Goal: Feedback & Contribution: Submit feedback/report problem

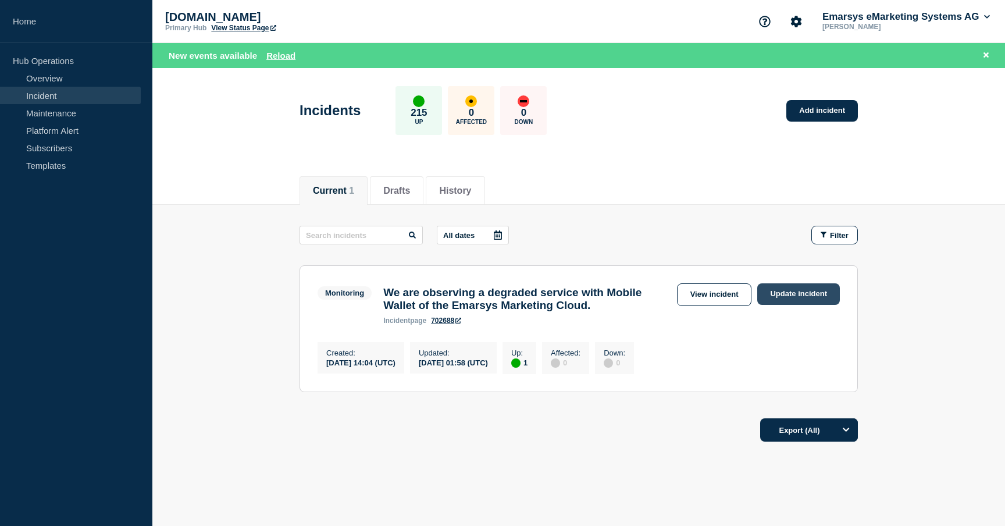
click at [773, 296] on link "Update incident" at bounding box center [798, 294] width 83 height 22
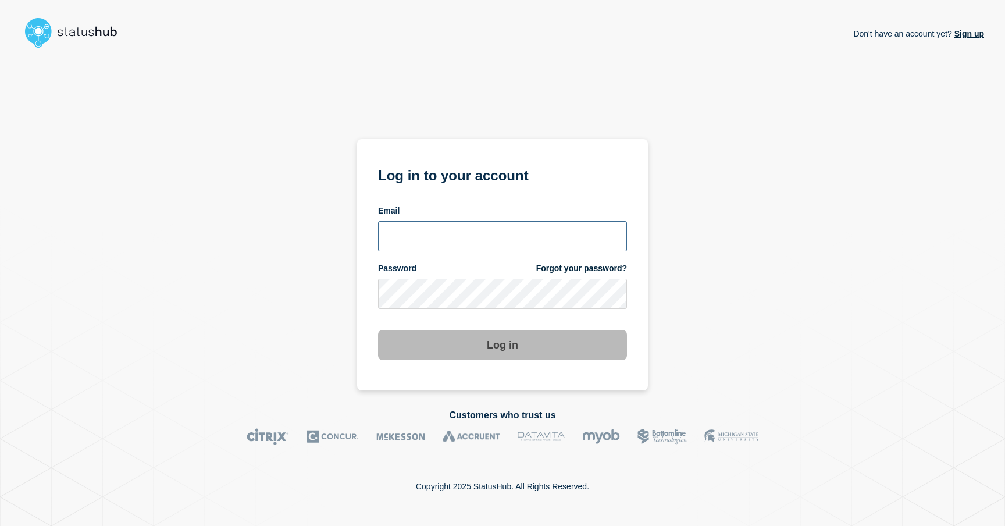
click at [459, 227] on input "email input" at bounding box center [502, 236] width 249 height 30
type input "johnny.costa@emarsys.com"
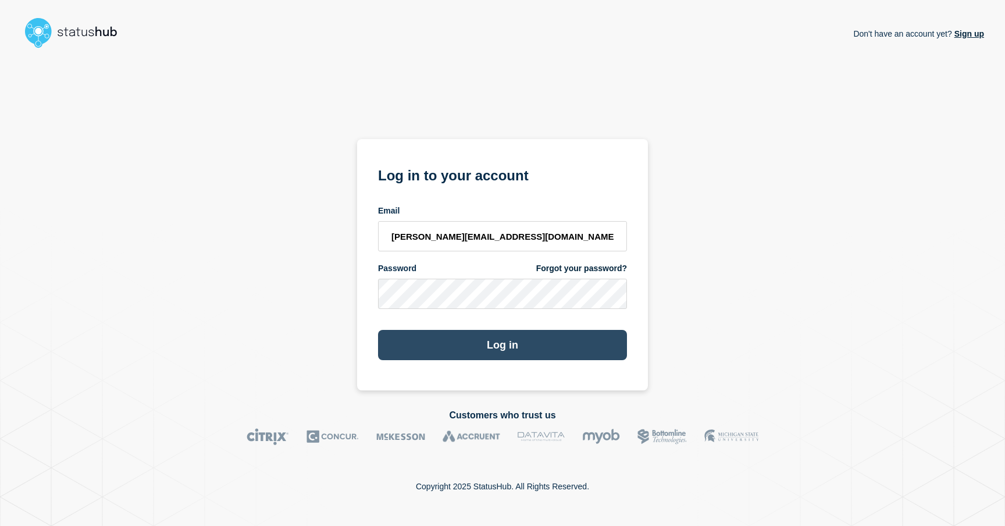
click at [495, 337] on button "Log in" at bounding box center [502, 345] width 249 height 30
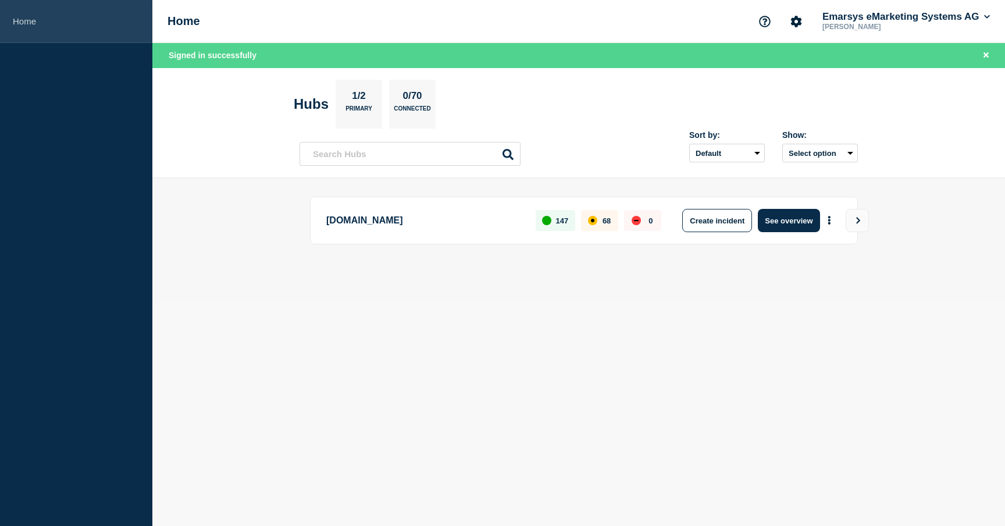
click at [18, 16] on link "Home" at bounding box center [76, 21] width 152 height 43
click at [293, 313] on body "Home Home Emarsys eMarketing Systems AG Johnny Costa Signed in successfully Hub…" at bounding box center [502, 263] width 1005 height 526
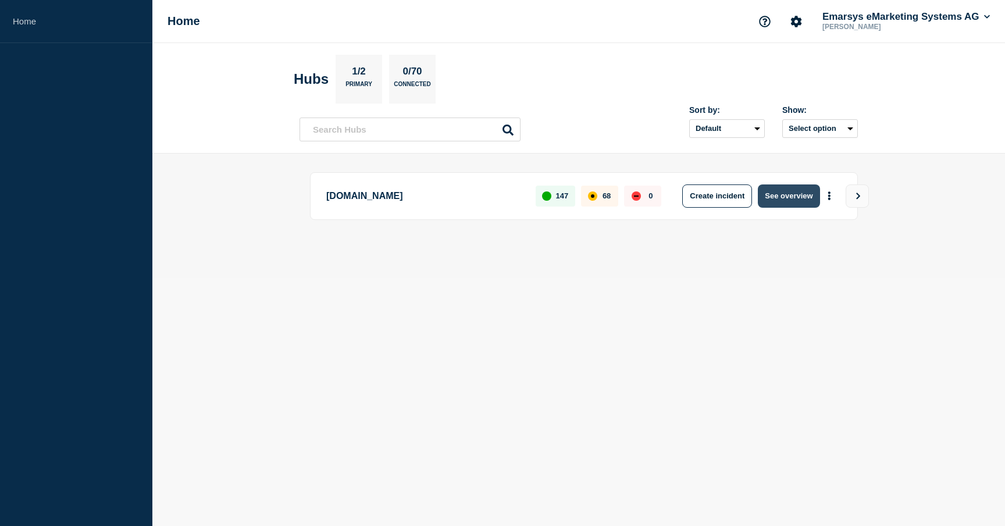
click at [768, 200] on button "See overview" at bounding box center [789, 195] width 62 height 23
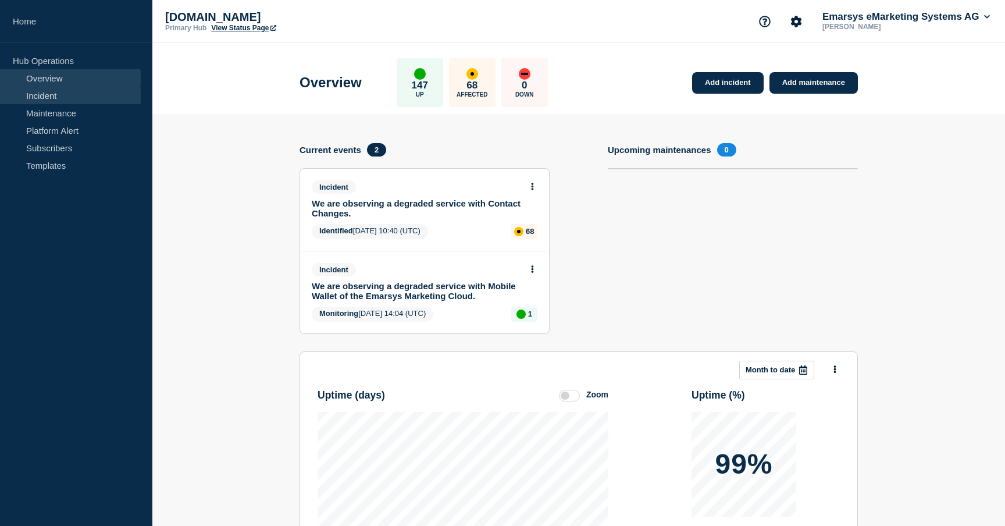
click at [35, 97] on link "Incident" at bounding box center [70, 95] width 141 height 17
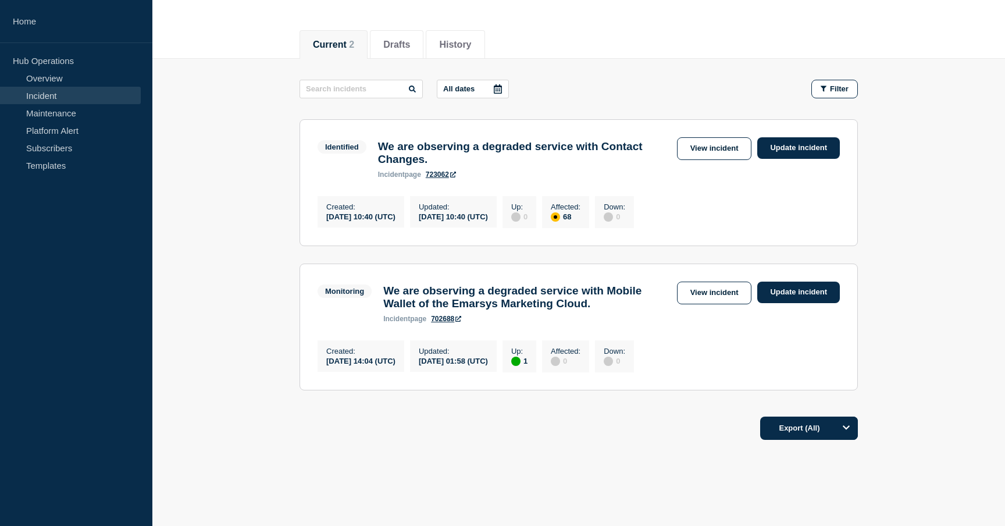
scroll to position [104, 0]
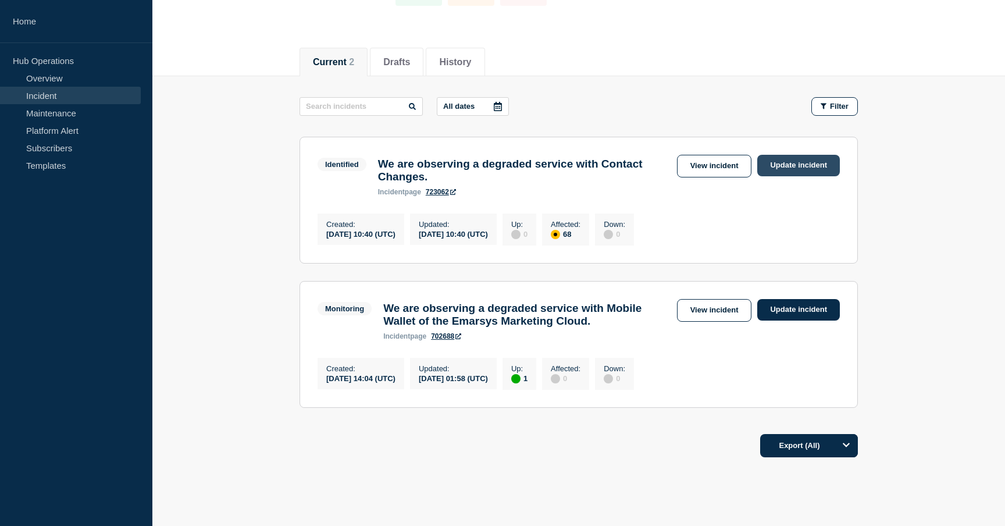
click at [772, 169] on link "Update incident" at bounding box center [798, 166] width 83 height 22
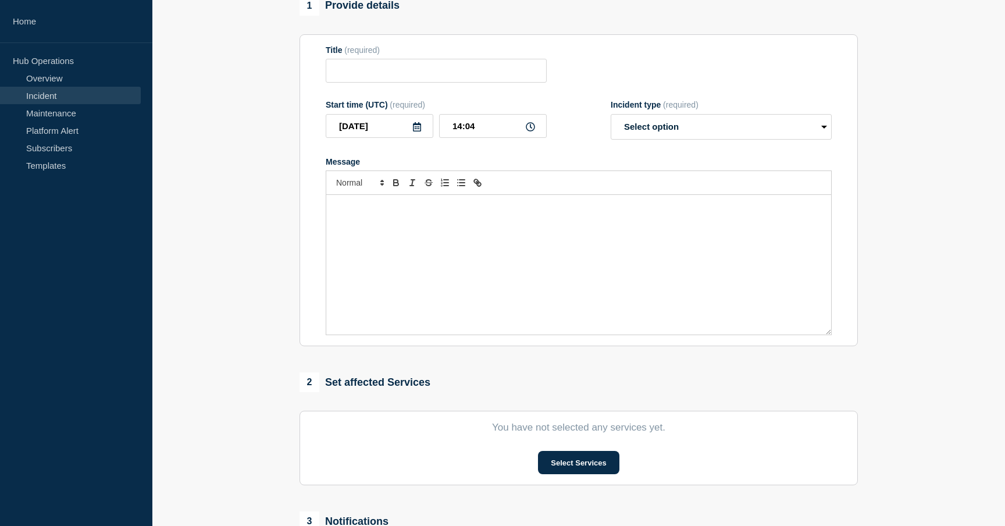
type input "We are observing a degraded service with Contact Changes."
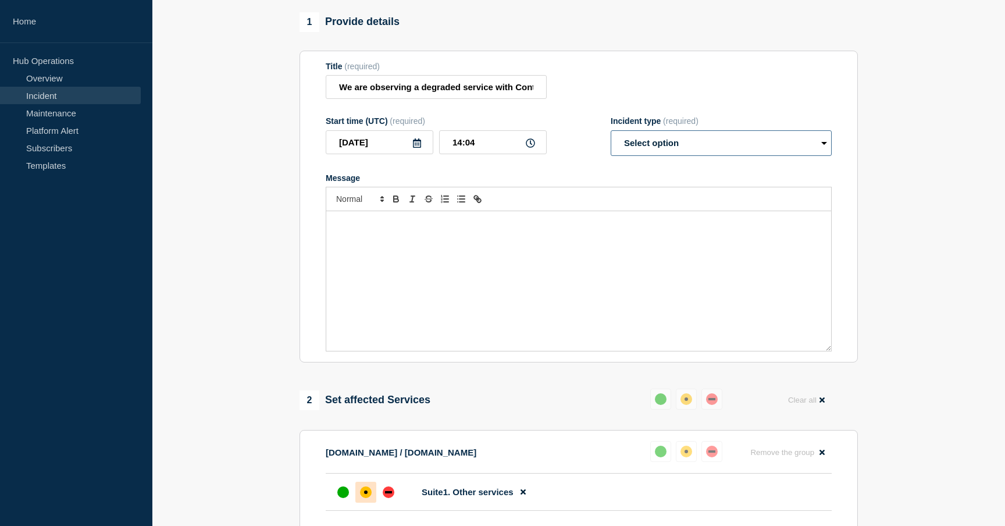
click at [652, 156] on select "Select option Investigating Identified Monitoring Resolved" at bounding box center [721, 143] width 221 height 26
select select "monitoring"
click at [611, 141] on select "Select option Investigating Identified Monitoring Resolved" at bounding box center [721, 143] width 221 height 26
click at [595, 169] on form "Title (required) We are observing a degraded service with Contact Changes. Star…" at bounding box center [579, 207] width 506 height 290
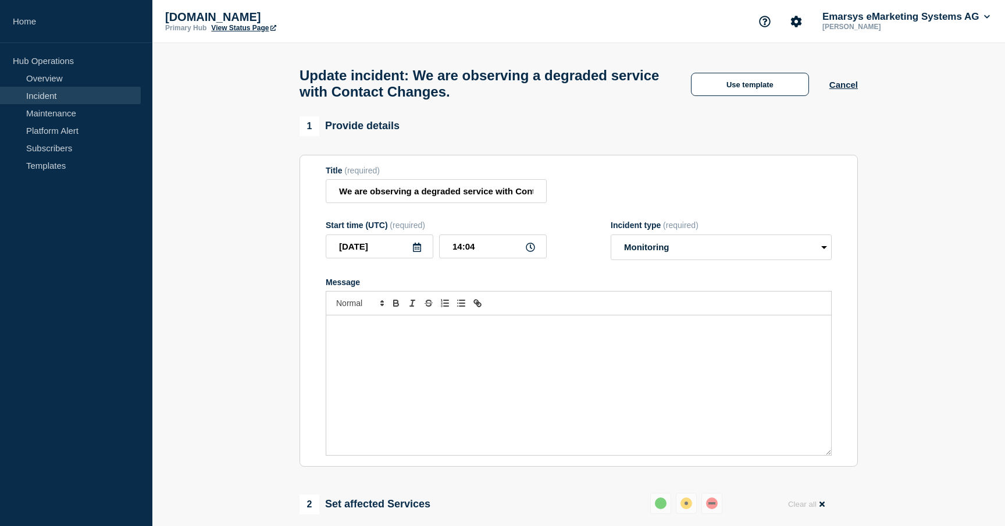
click at [749, 74] on div "Update incident: We are observing a degraded service with Contact Changes. Use …" at bounding box center [579, 79] width 584 height 73
click at [749, 81] on button "Use template" at bounding box center [750, 84] width 118 height 23
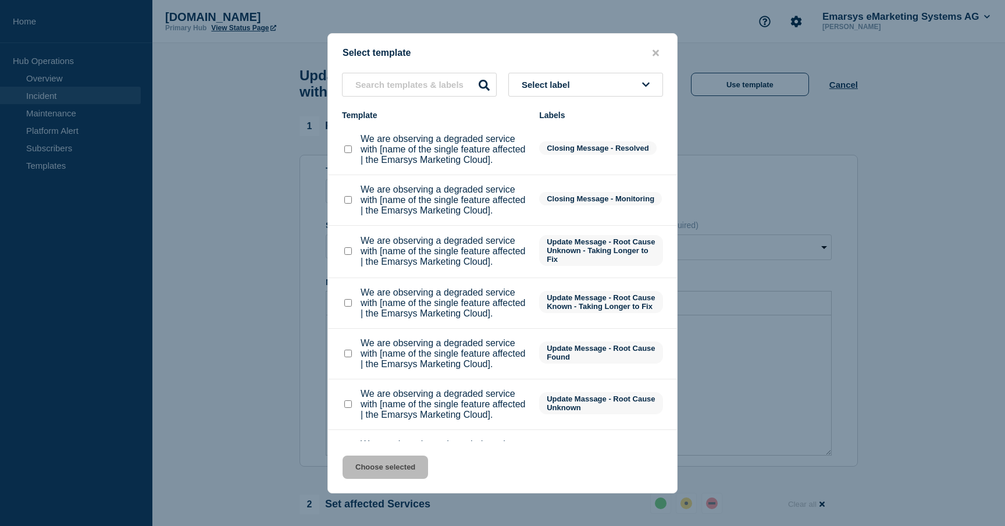
click at [351, 204] on checkbox"] "We are observing a degraded service with [name of the single feature affected |…" at bounding box center [348, 200] width 8 height 8
checkbox checkbox"] "true"
click at [355, 473] on button "Choose selected" at bounding box center [385, 466] width 85 height 23
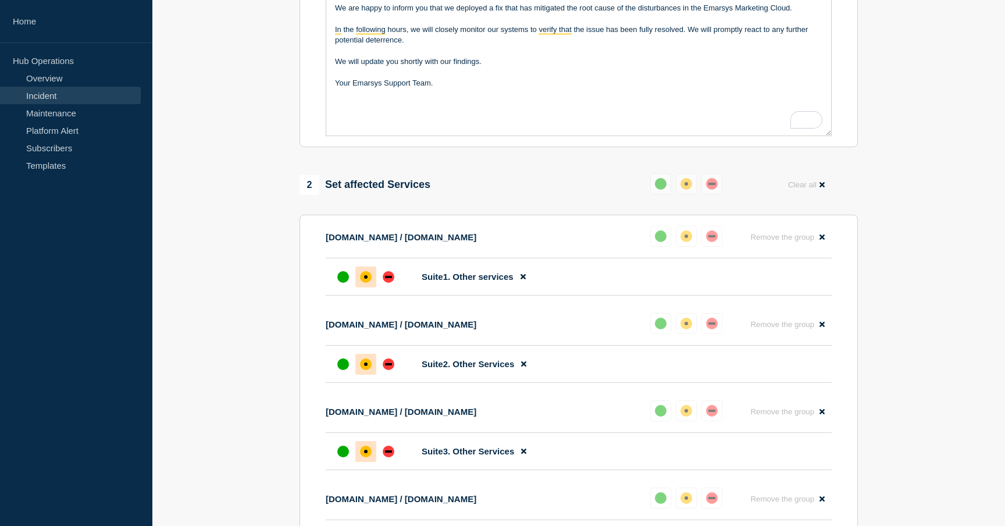
scroll to position [327, 0]
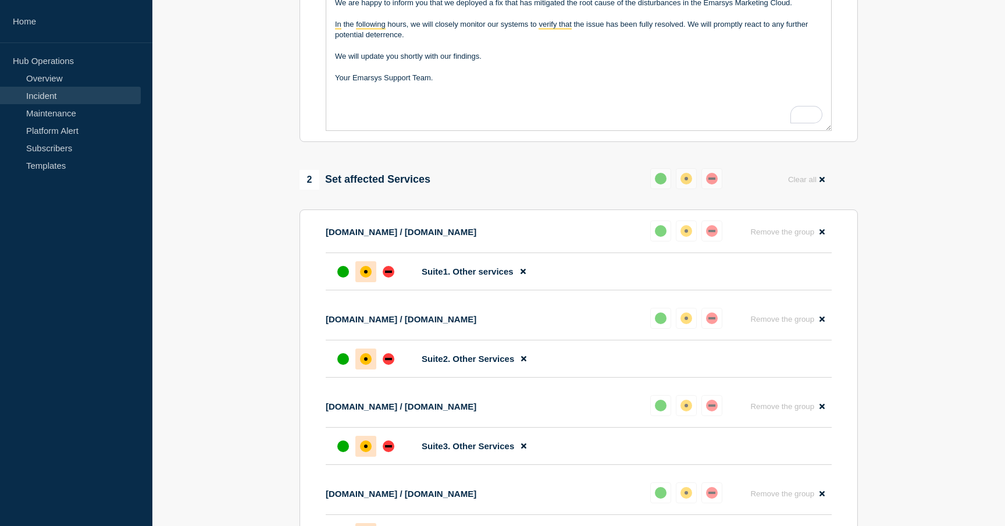
click at [676, 191] on div "Reset" at bounding box center [688, 179] width 77 height 23
click at [658, 184] on div "up" at bounding box center [661, 179] width 12 height 12
click at [662, 184] on div "up" at bounding box center [661, 179] width 12 height 12
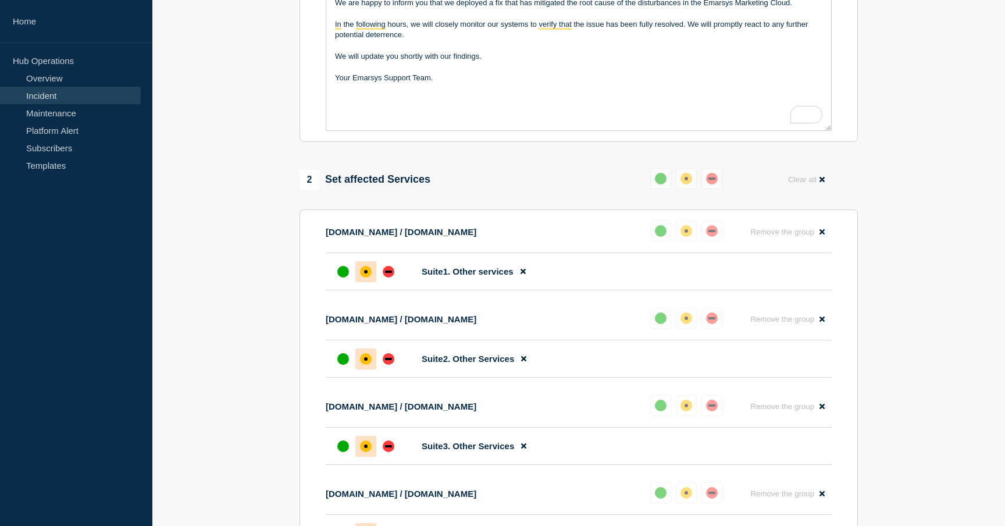
click at [662, 184] on div "up" at bounding box center [661, 179] width 12 height 12
click at [689, 184] on div "affected" at bounding box center [686, 179] width 12 height 12
click at [807, 191] on button "Clear all" at bounding box center [806, 179] width 51 height 23
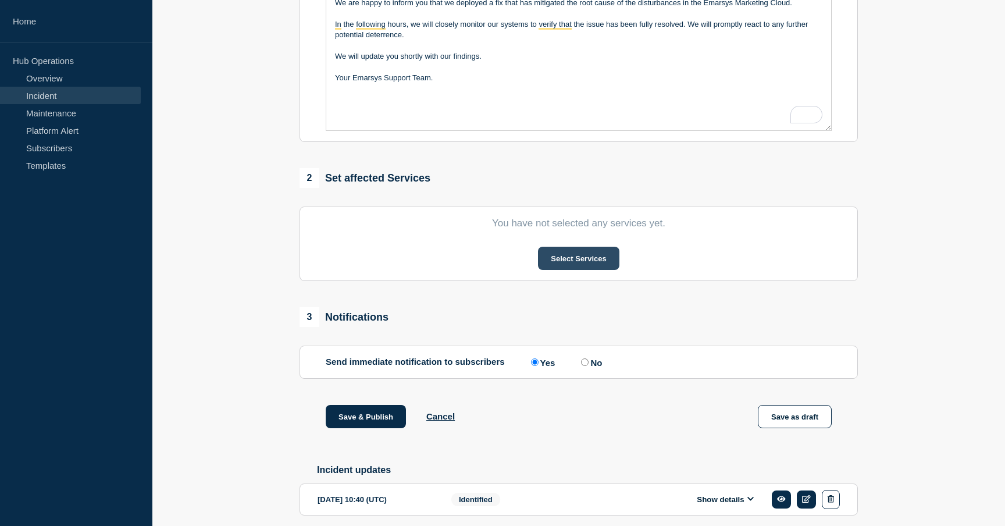
click at [576, 266] on button "Select Services" at bounding box center [578, 258] width 81 height 23
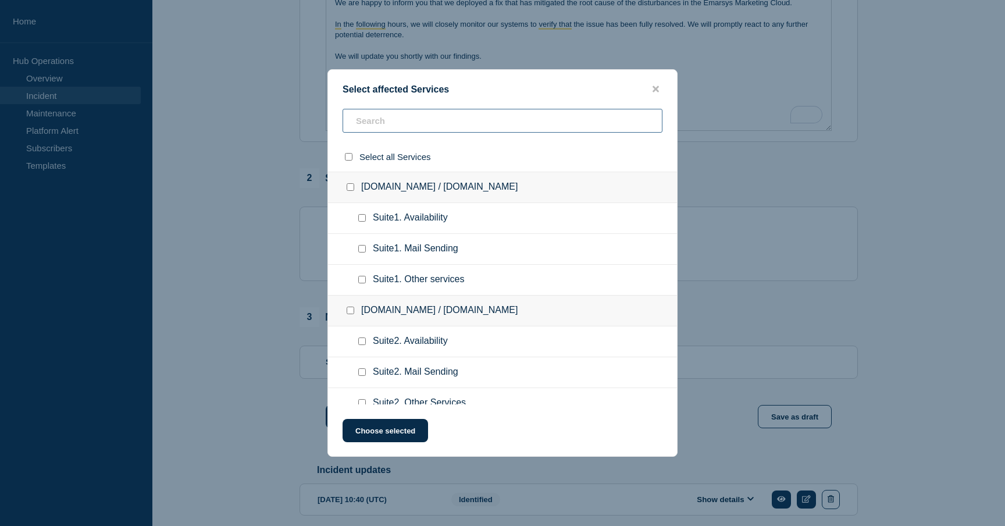
click at [377, 127] on input "text" at bounding box center [503, 121] width 320 height 24
type input "oth"
click at [348, 159] on input "select all checkbox" at bounding box center [349, 157] width 8 height 8
checkbox input "true"
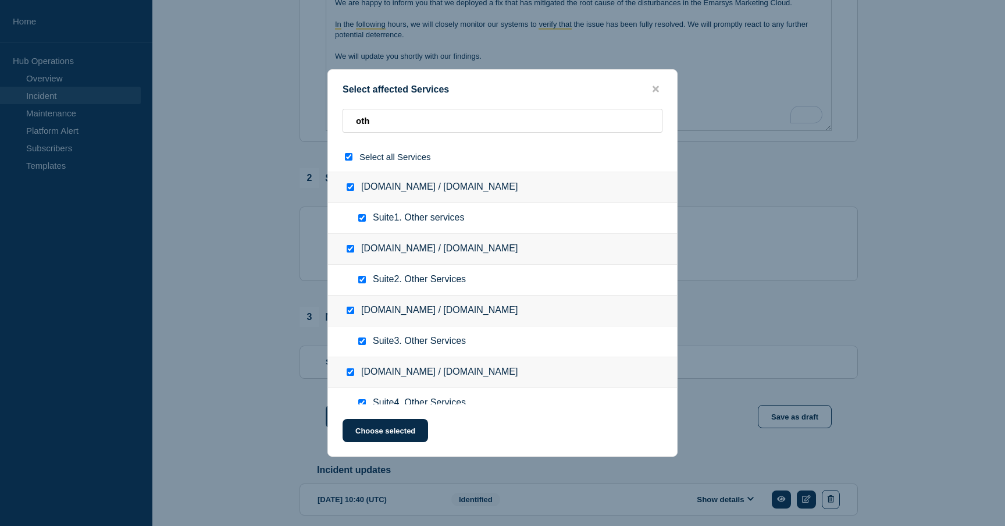
checkbox input "true"
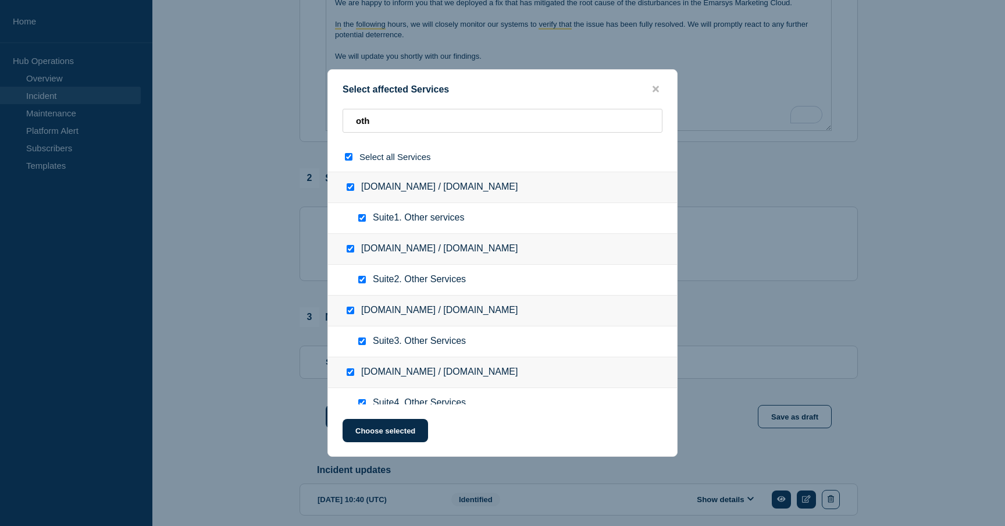
checkbox input "true"
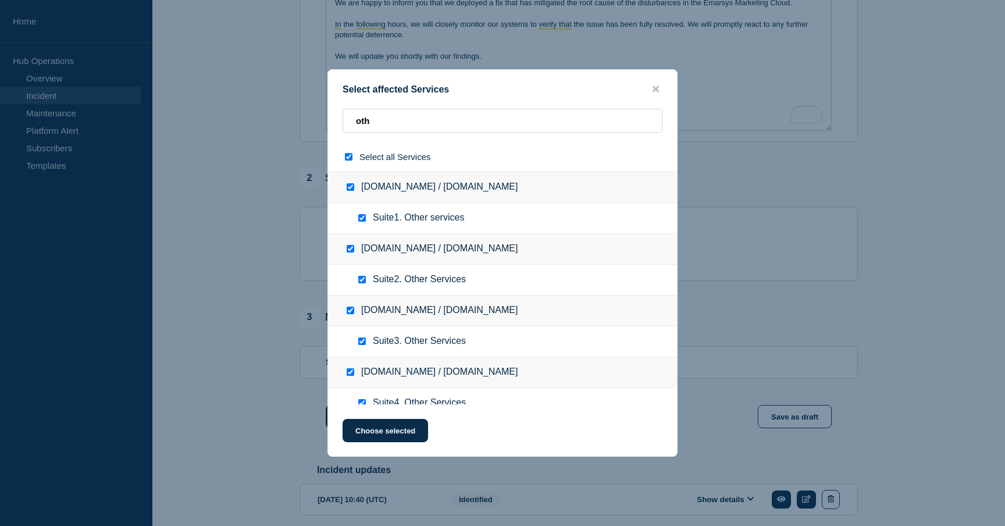
checkbox input "true"
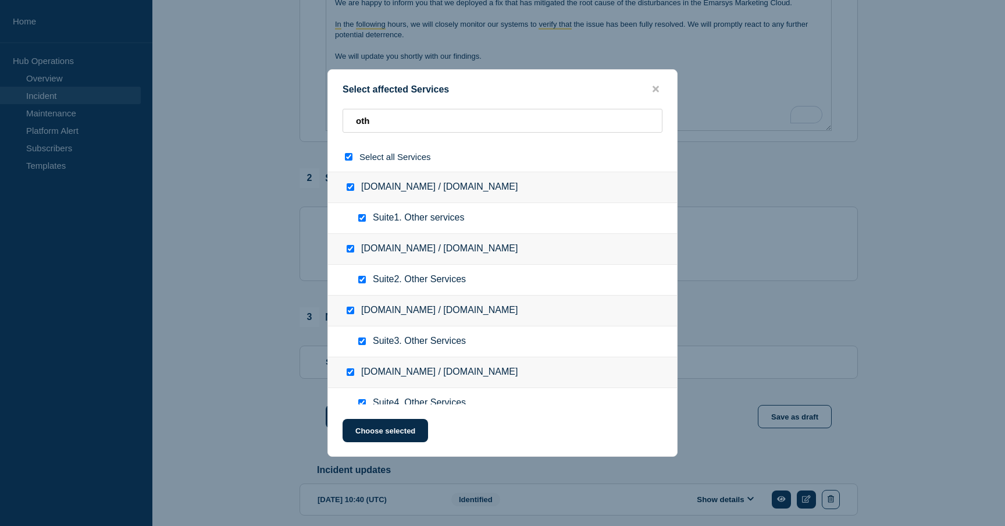
checkbox input "true"
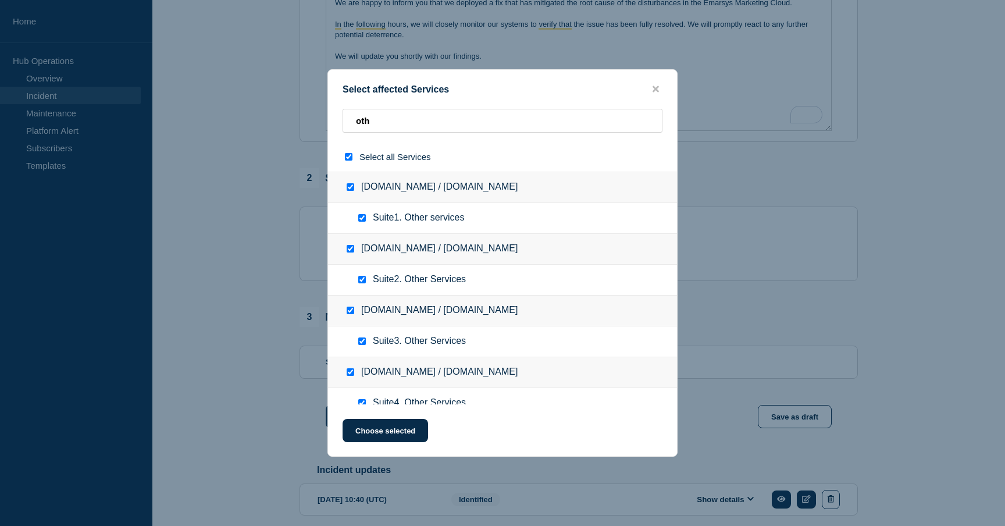
checkbox input "true"
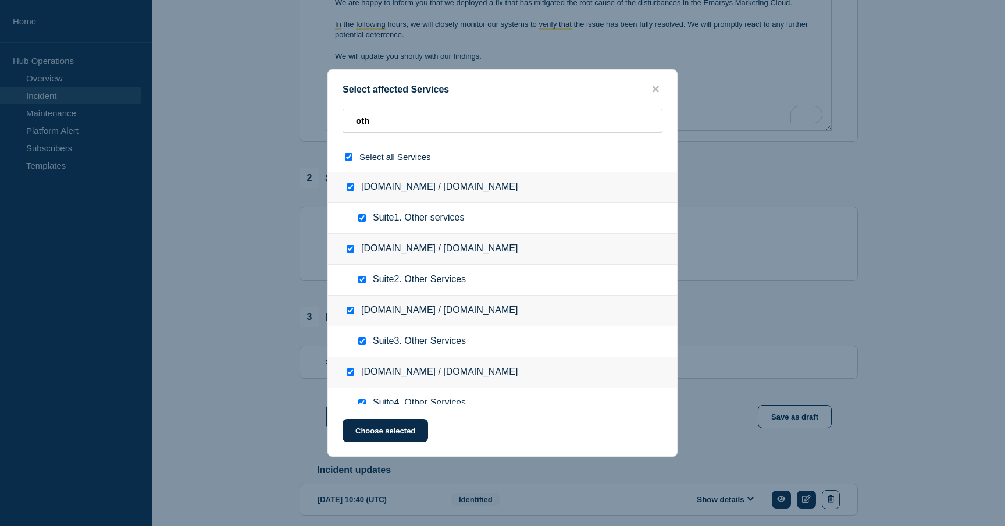
checkbox input "true"
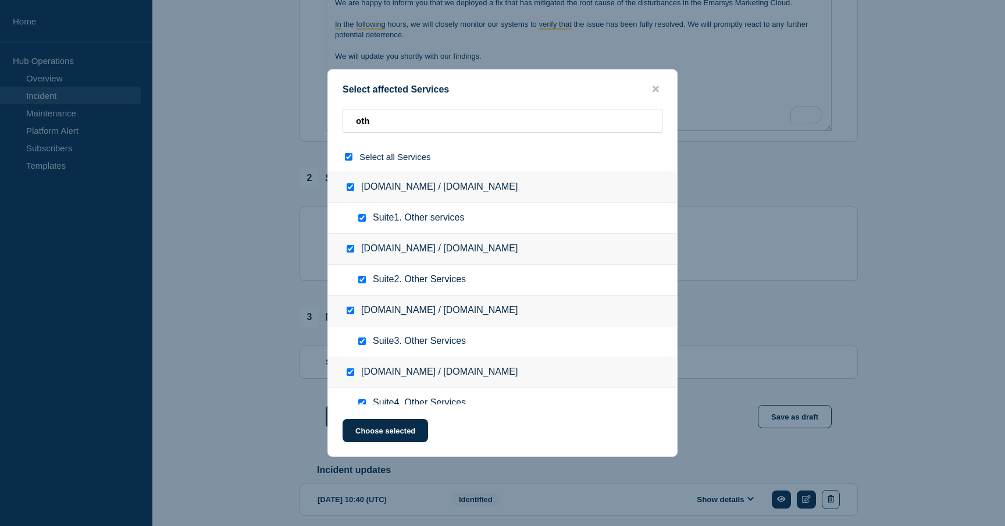
checkbox input "true"
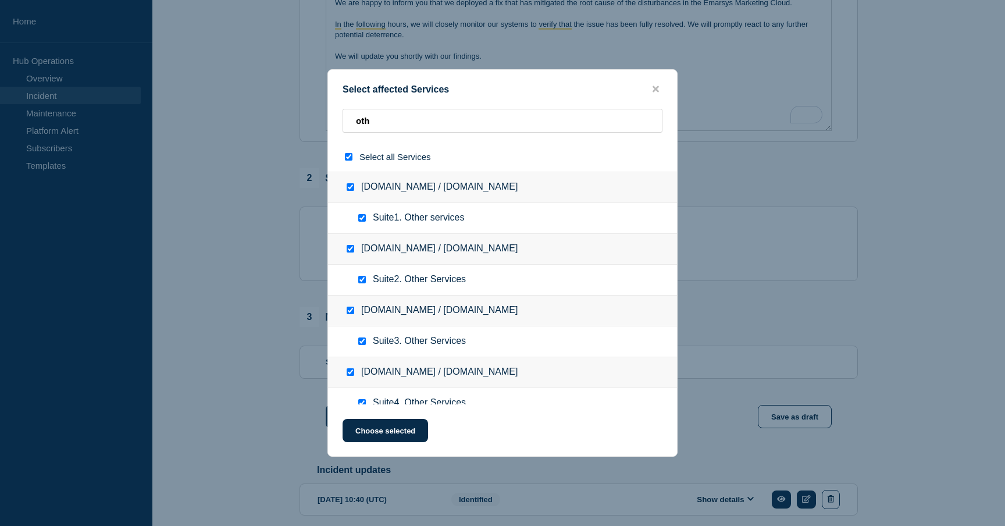
checkbox input "true"
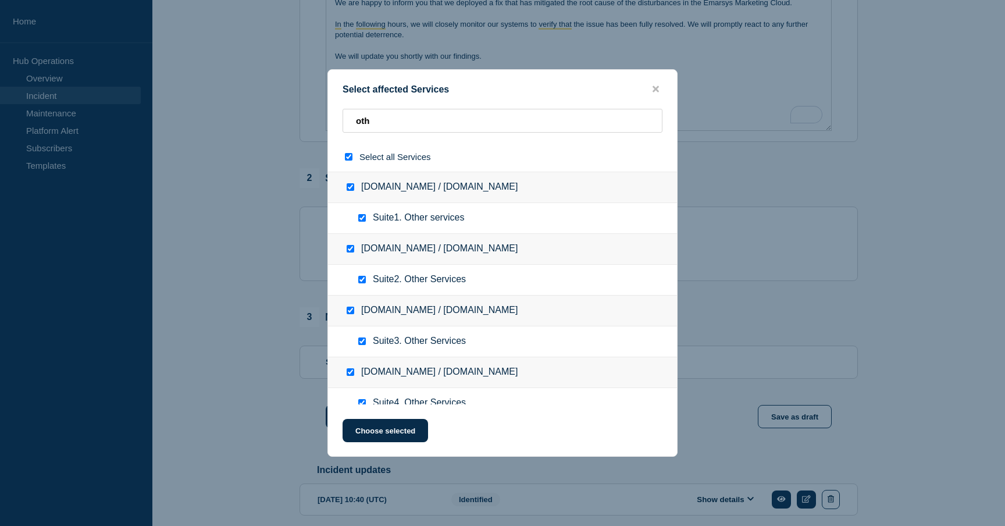
checkbox input "true"
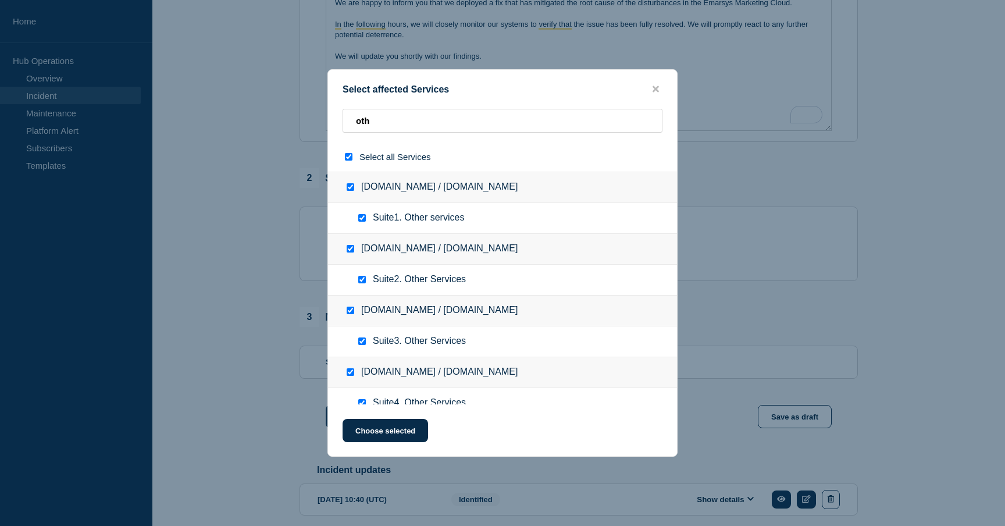
checkbox input "true"
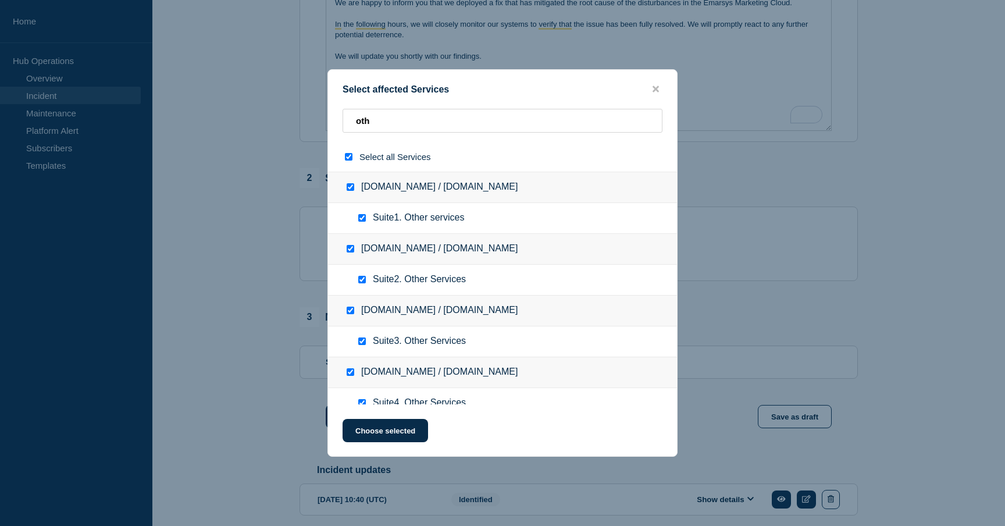
checkbox input "true"
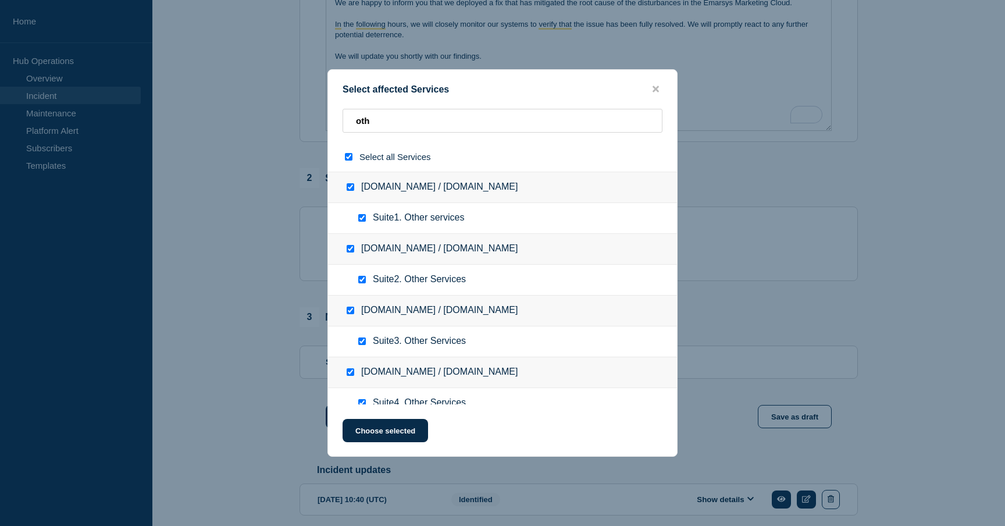
checkbox input "true"
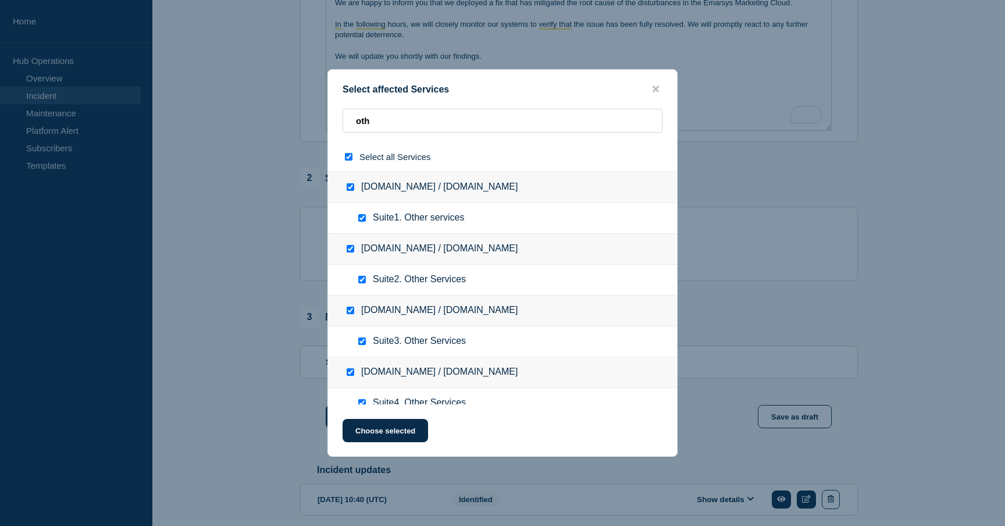
checkbox input "true"
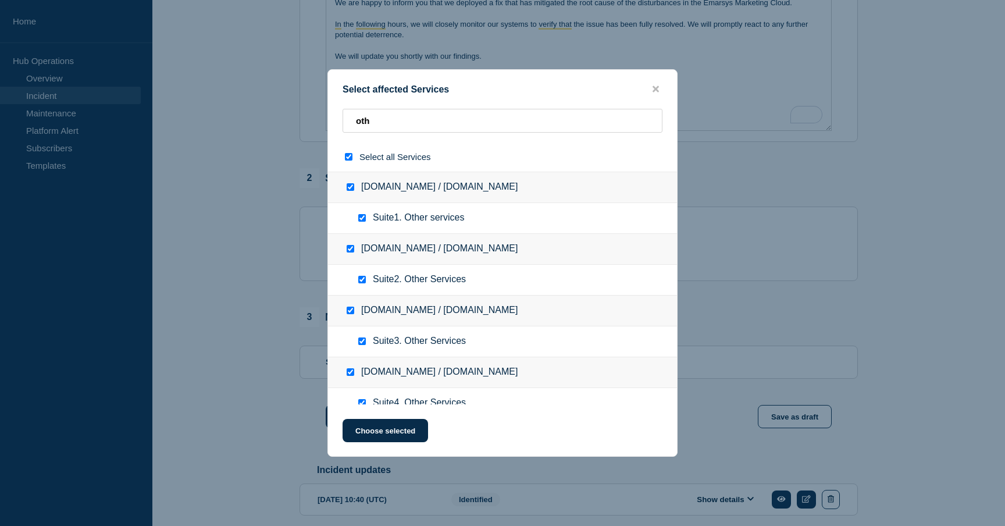
checkbox input "true"
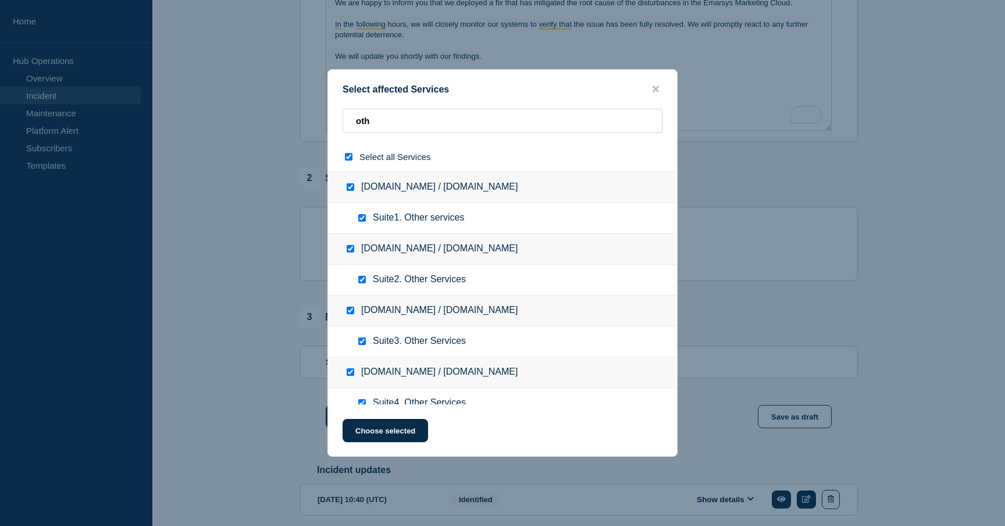
checkbox input "true"
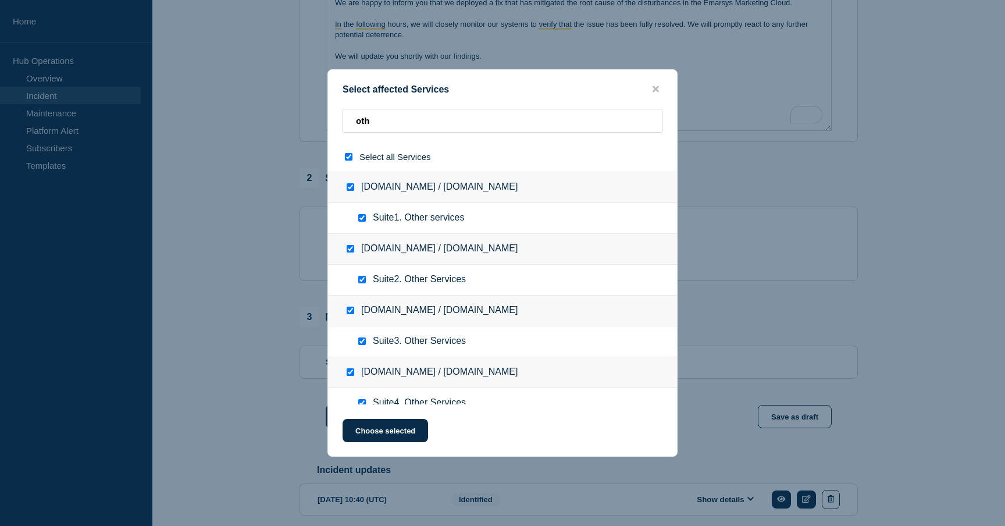
checkbox input "true"
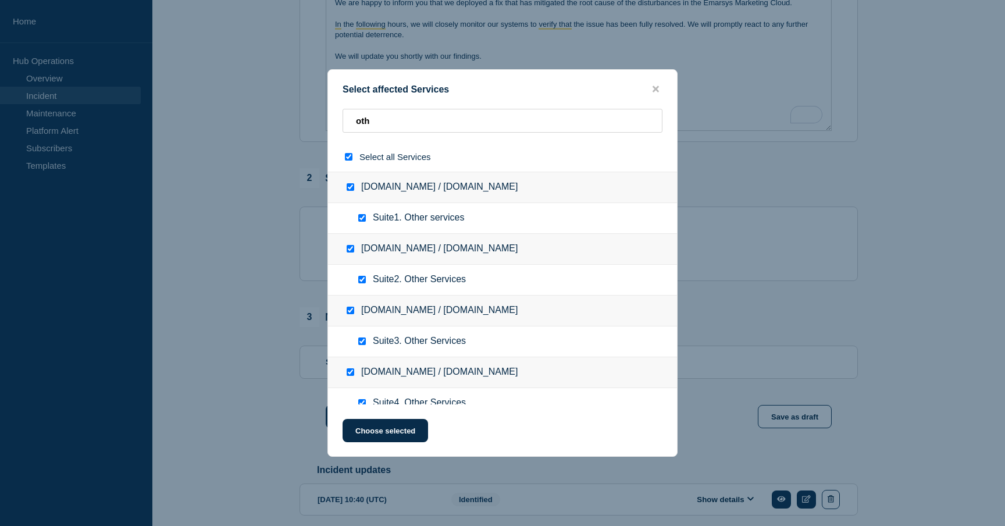
checkbox input "true"
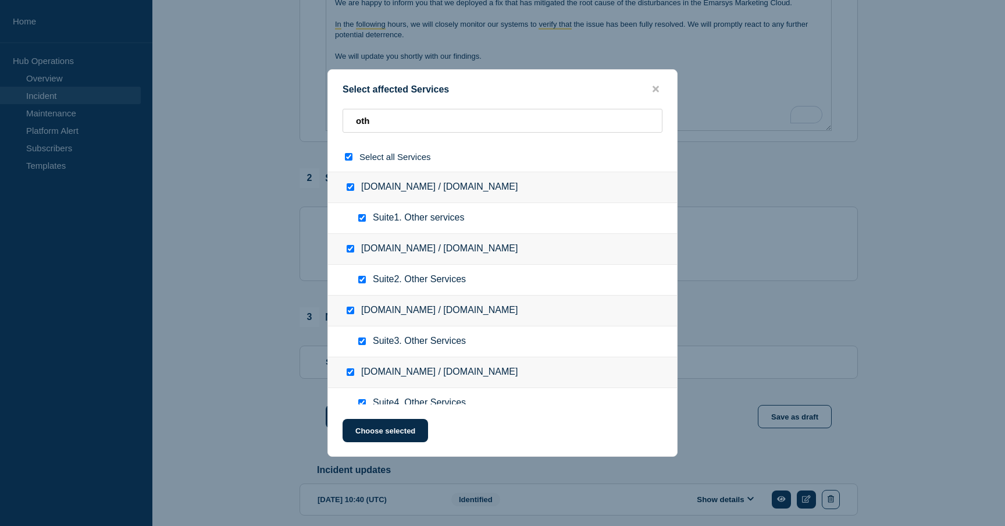
checkbox input "true"
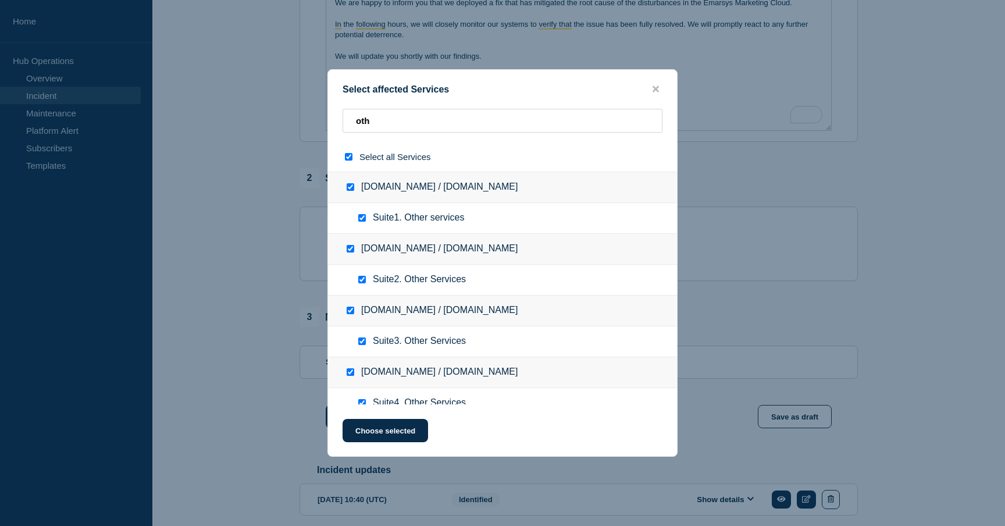
checkbox input "true"
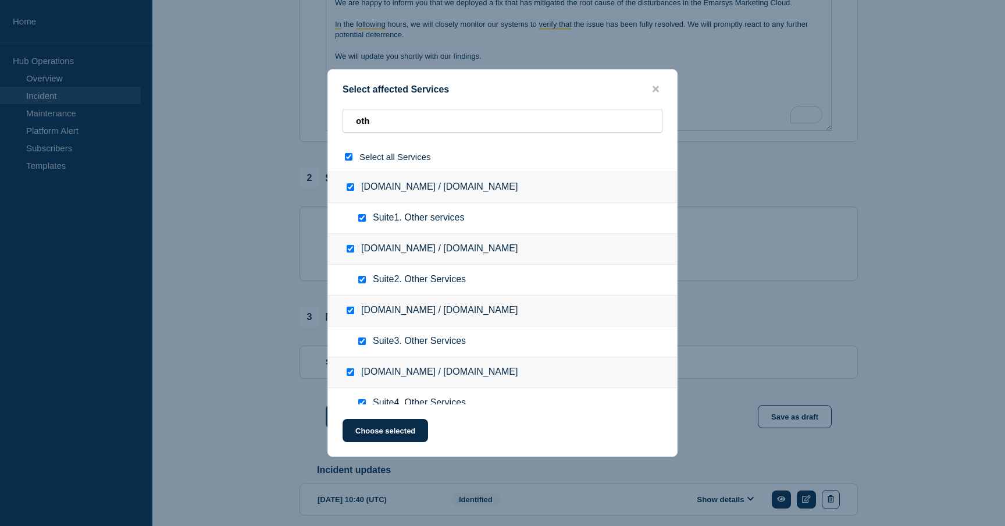
checkbox input "true"
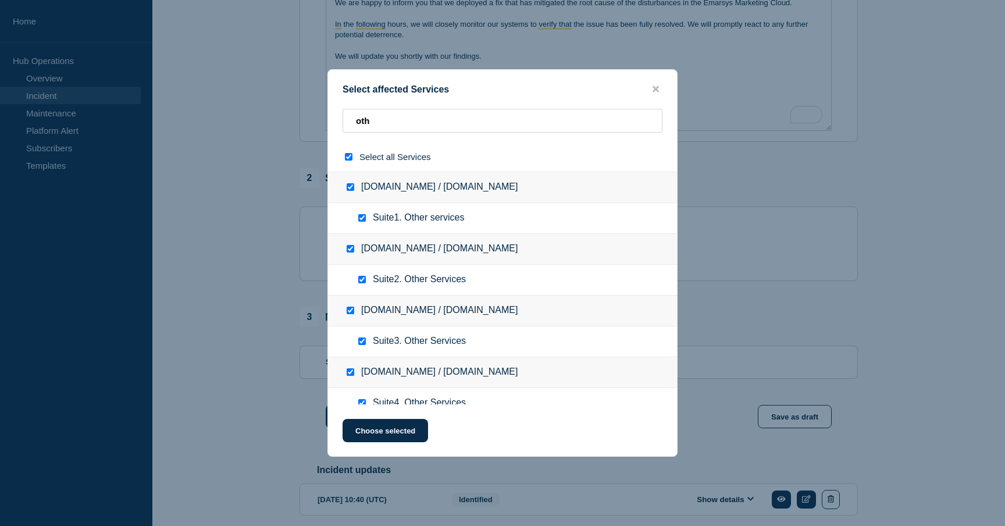
checkbox input "true"
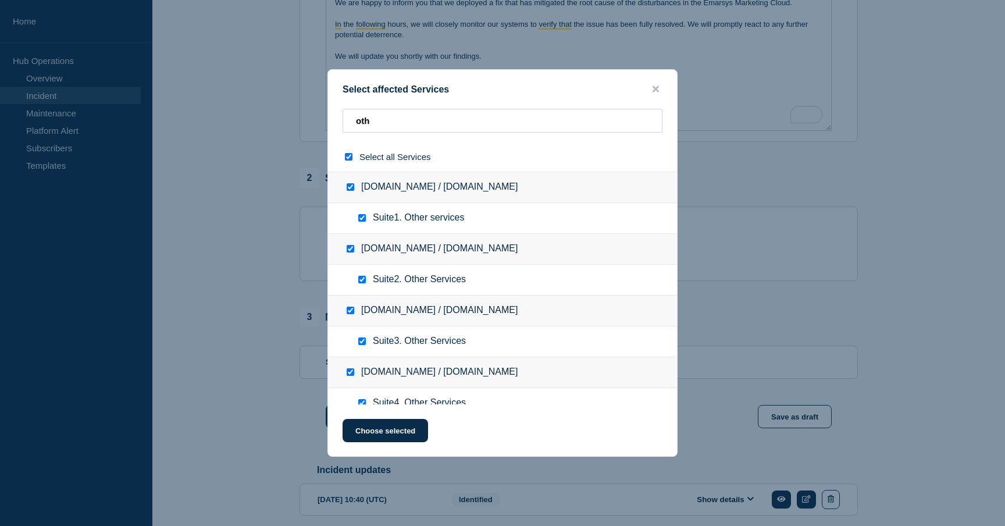
checkbox input "true"
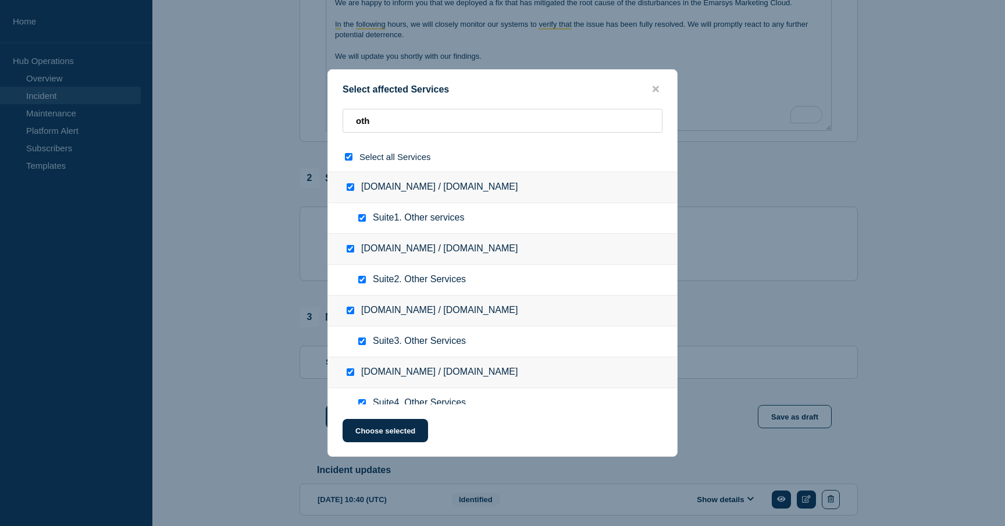
checkbox input "true"
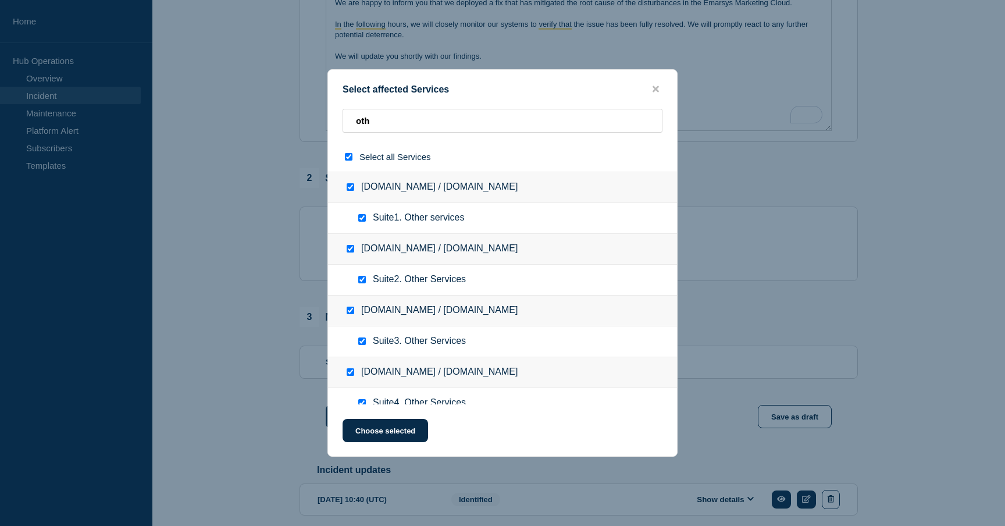
checkbox input "true"
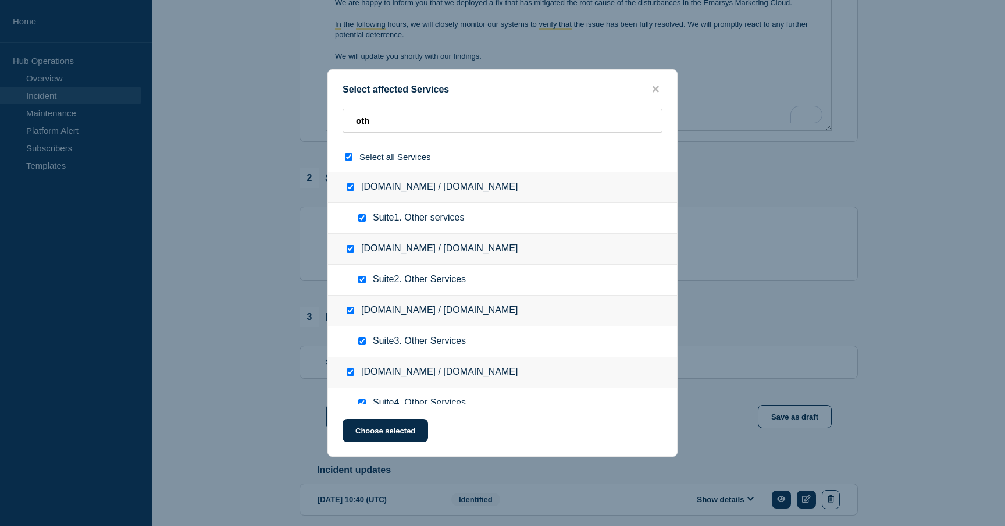
checkbox input "true"
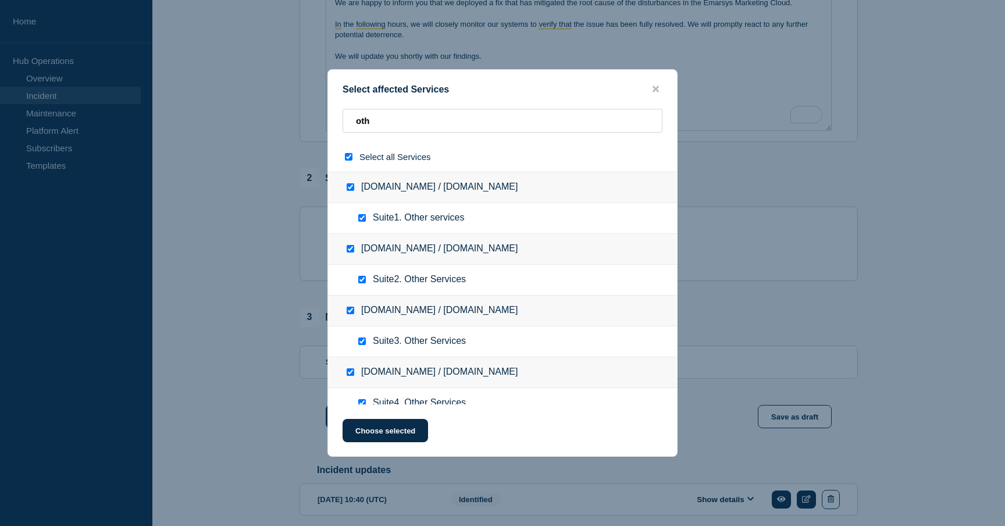
checkbox input "true"
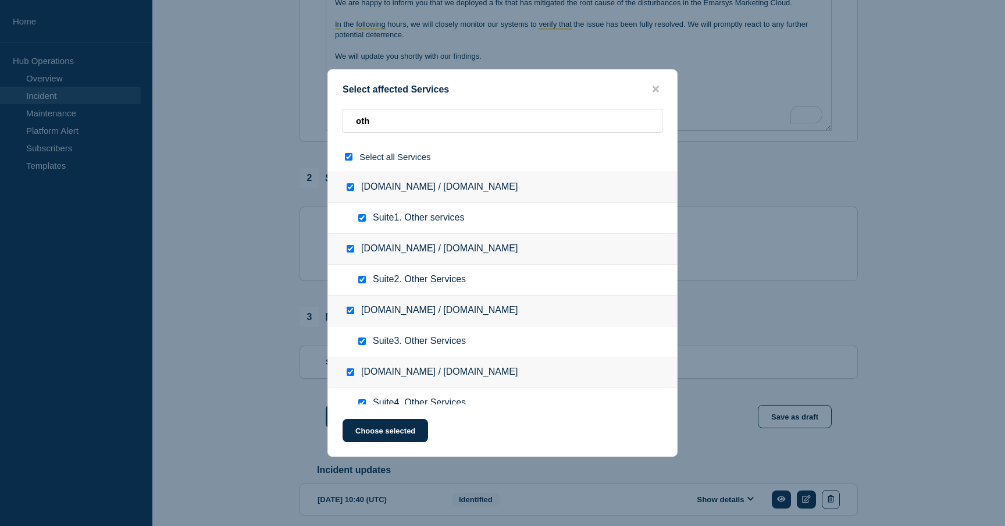
checkbox input "true"
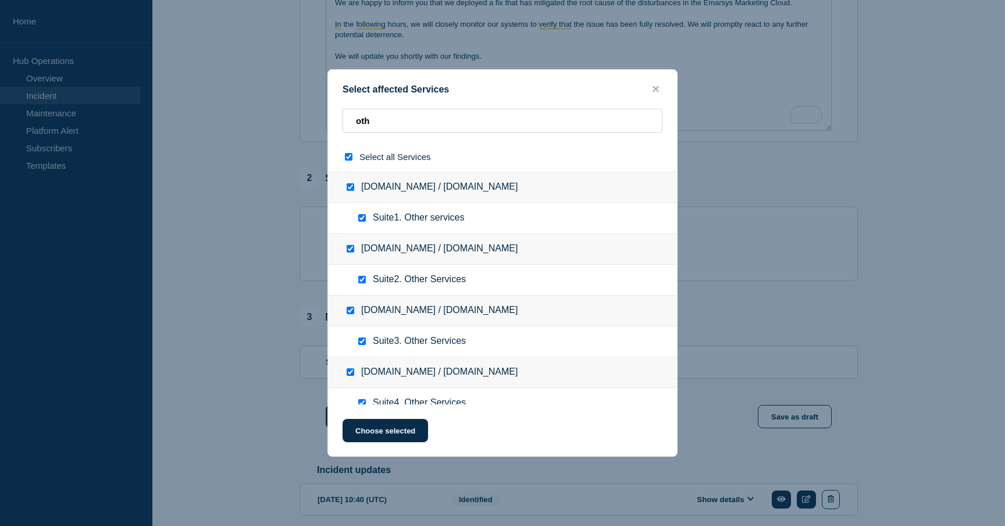
checkbox input "true"
click at [380, 426] on button "Choose selected" at bounding box center [385, 430] width 85 height 23
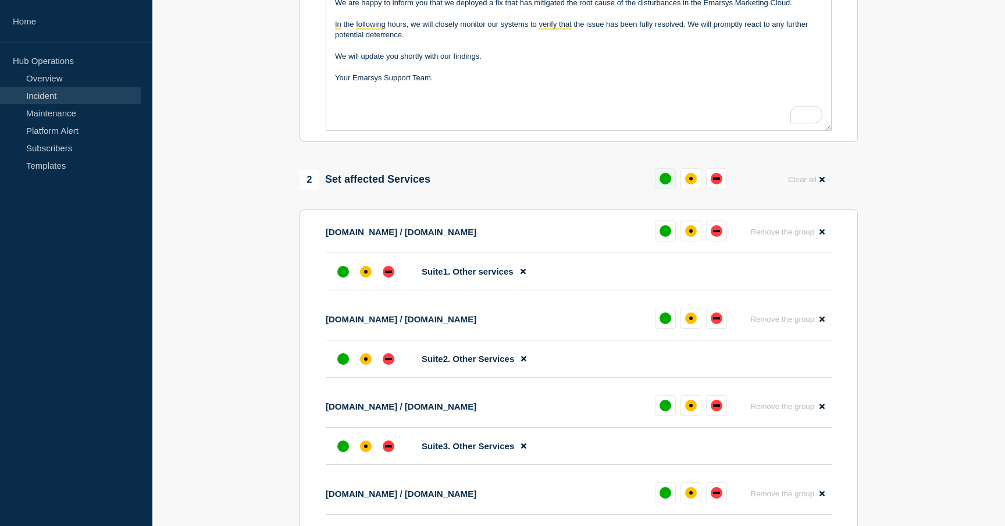
click at [660, 189] on button at bounding box center [665, 178] width 21 height 21
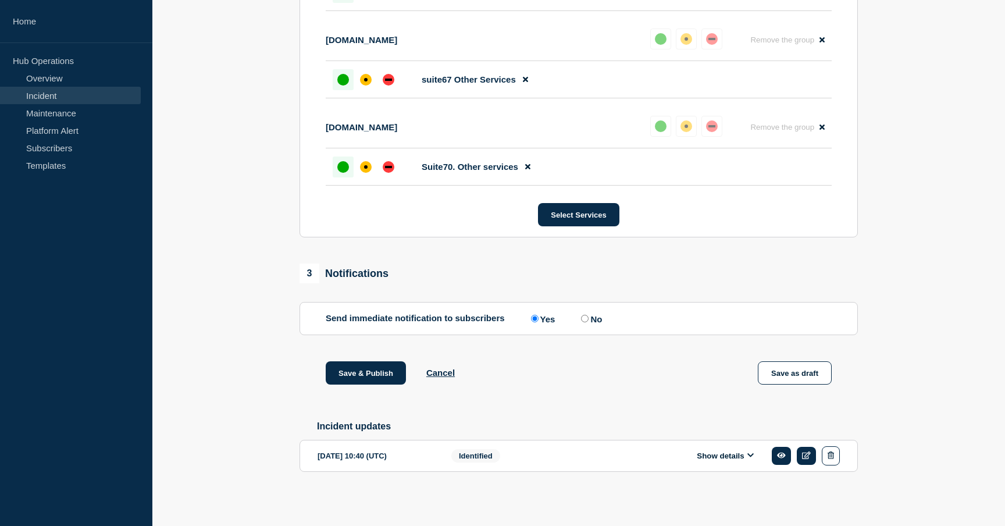
scroll to position [6574, 0]
click at [344, 365] on button "Save & Publish" at bounding box center [366, 372] width 80 height 23
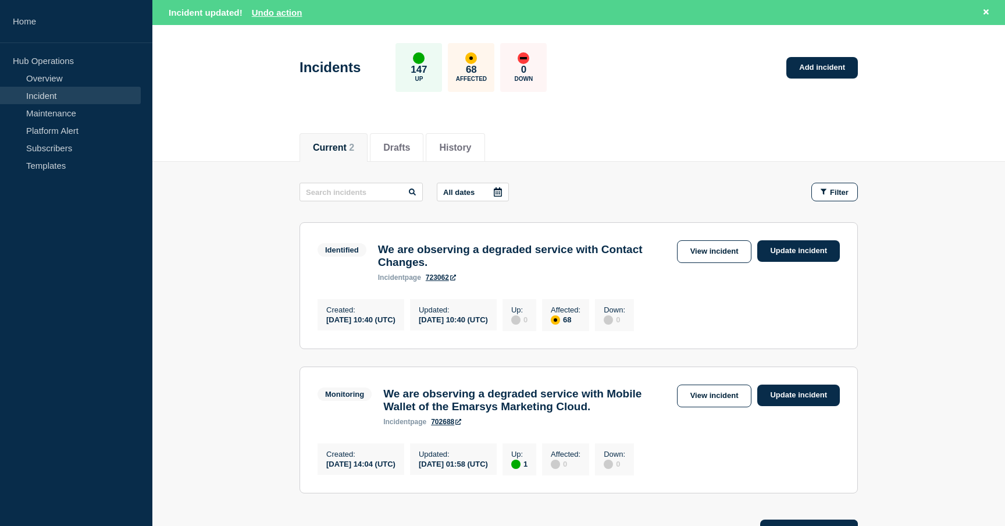
scroll to position [38, 0]
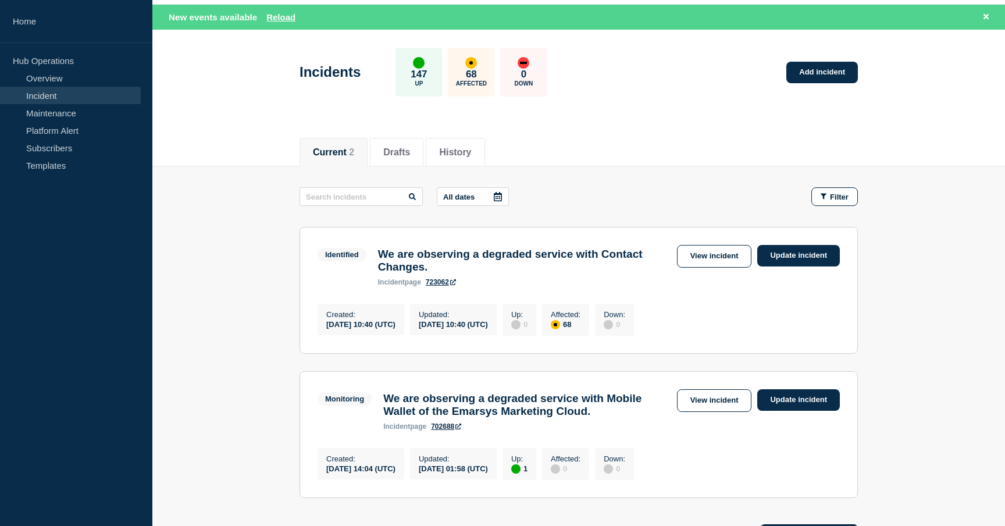
click at [251, 161] on div "Current 2 Drafts History" at bounding box center [578, 146] width 853 height 40
